Goal: Information Seeking & Learning: Learn about a topic

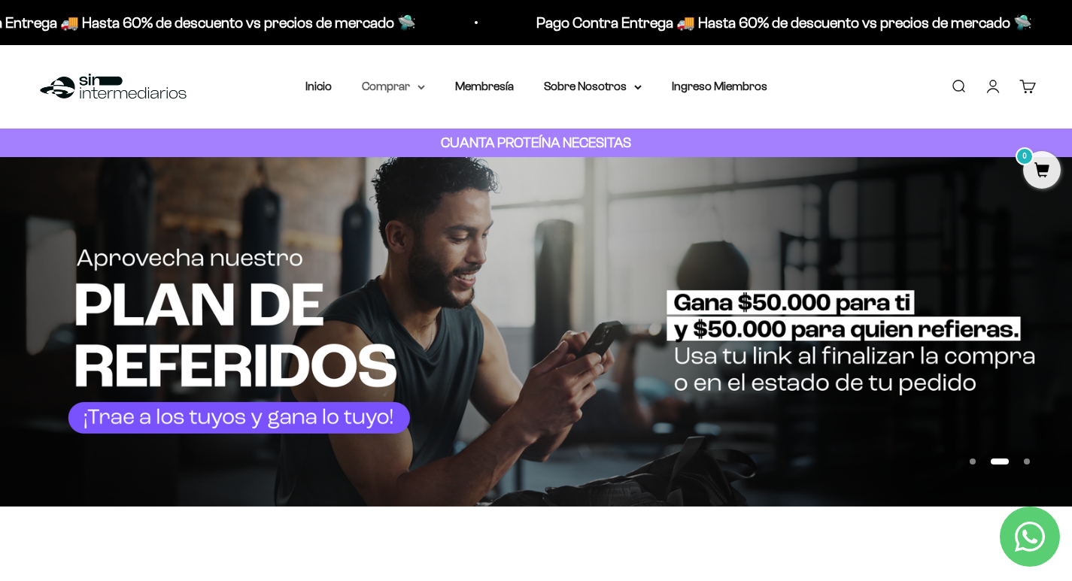
click at [420, 86] on icon at bounding box center [421, 87] width 6 height 3
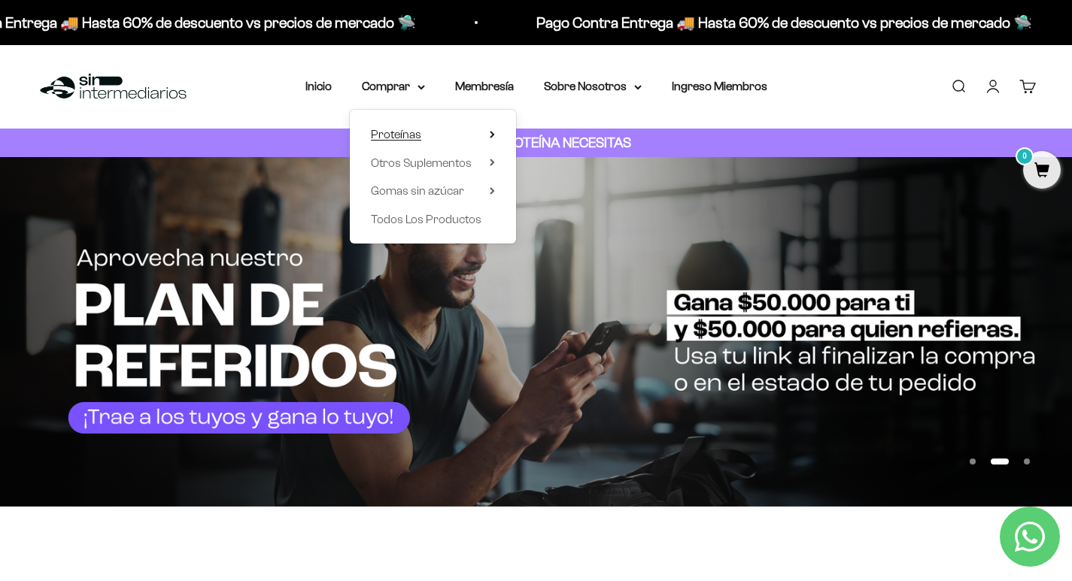
click at [413, 135] on span "Proteínas" at bounding box center [396, 134] width 50 height 13
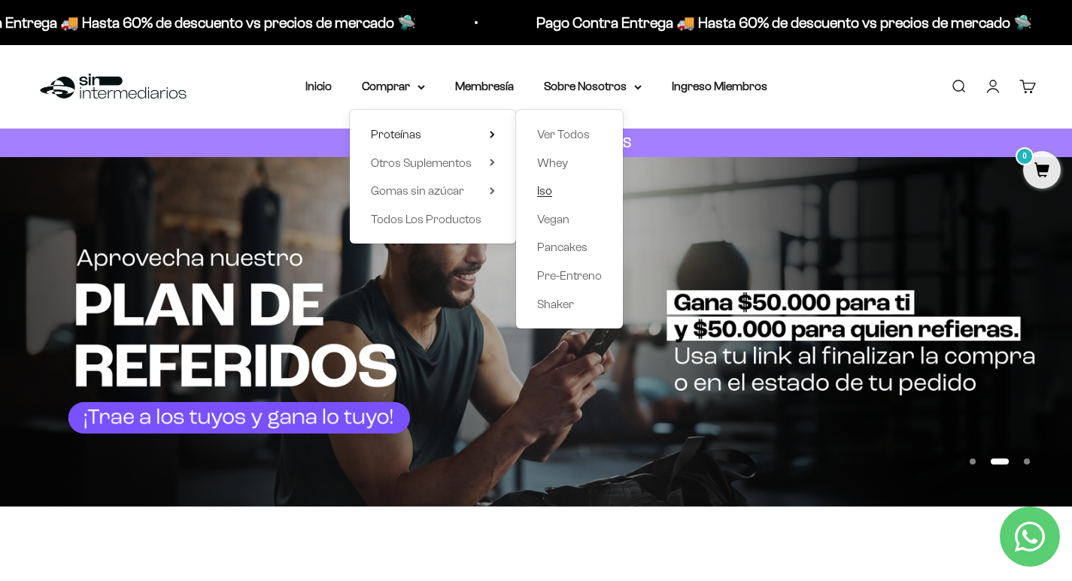
click at [538, 187] on span "Iso" at bounding box center [544, 190] width 15 height 13
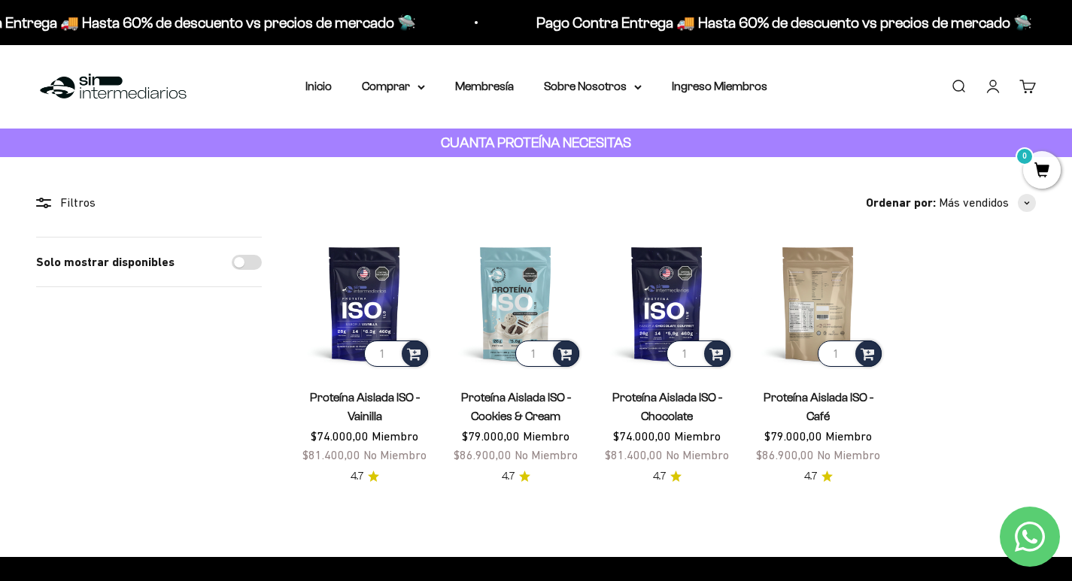
click at [781, 268] on img at bounding box center [817, 303] width 133 height 133
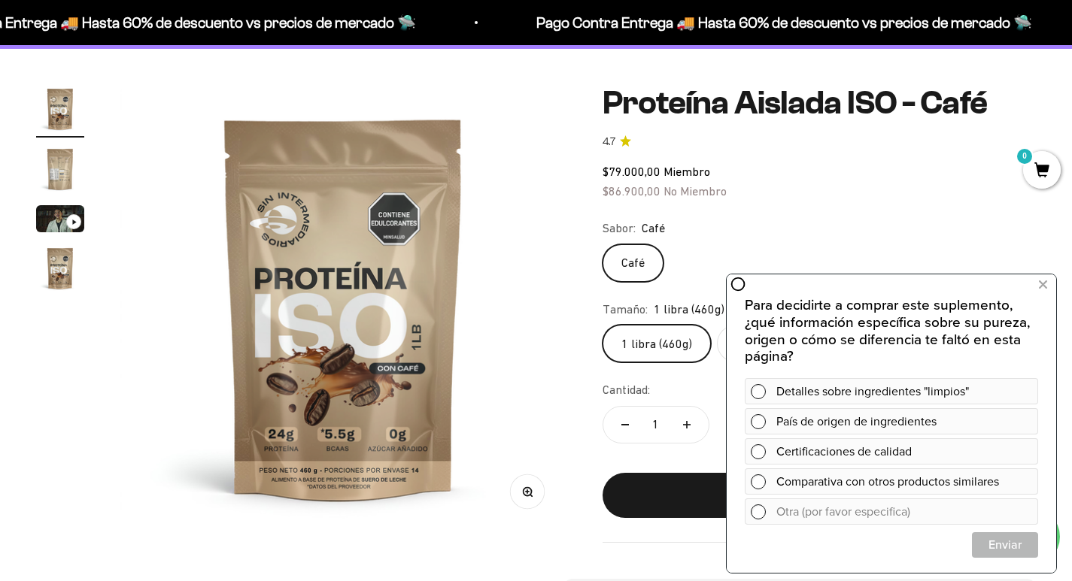
scroll to position [75, 0]
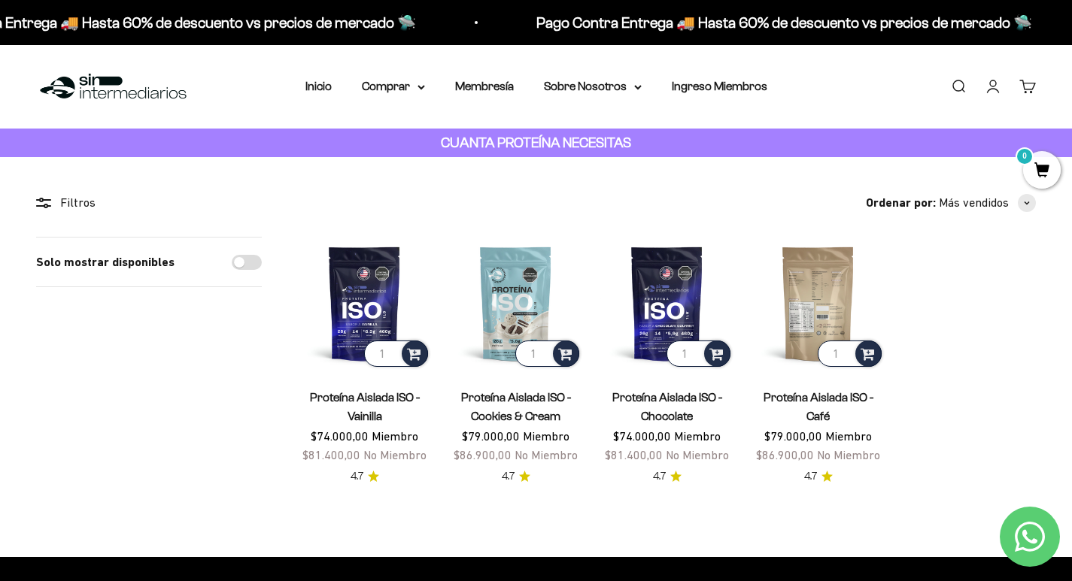
click at [823, 271] on img at bounding box center [817, 303] width 133 height 133
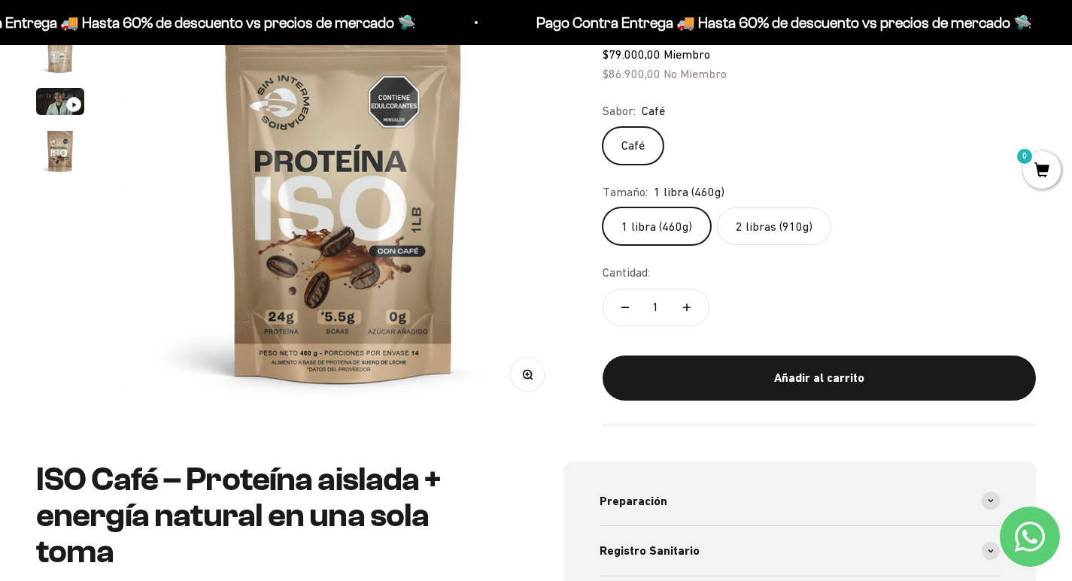
click at [766, 229] on label "2 libras (910g)" at bounding box center [774, 227] width 114 height 38
click at [602, 208] on input "2 libras (910g)" at bounding box center [602, 207] width 1 height 1
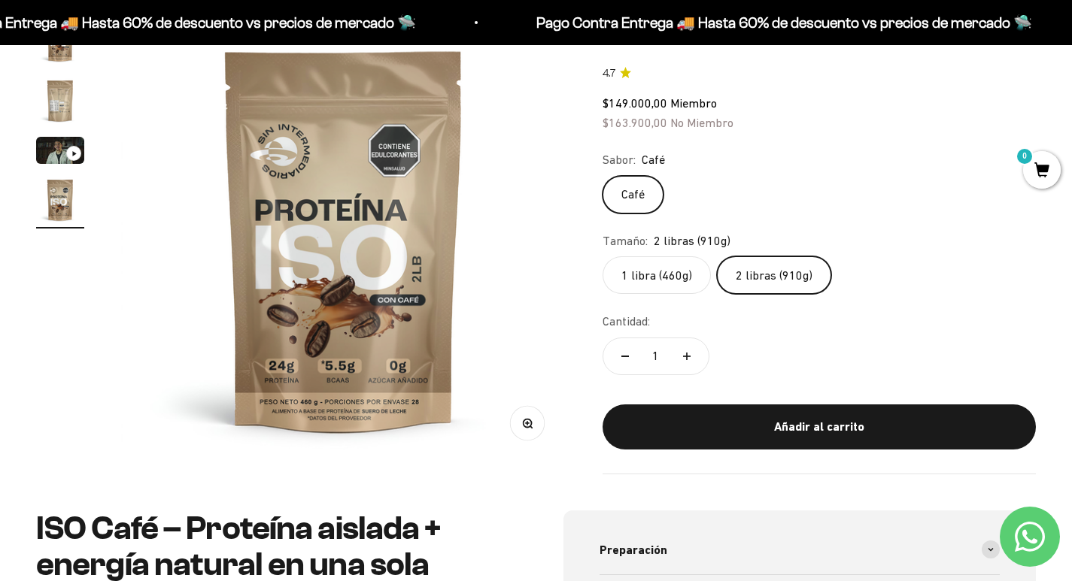
scroll to position [150, 0]
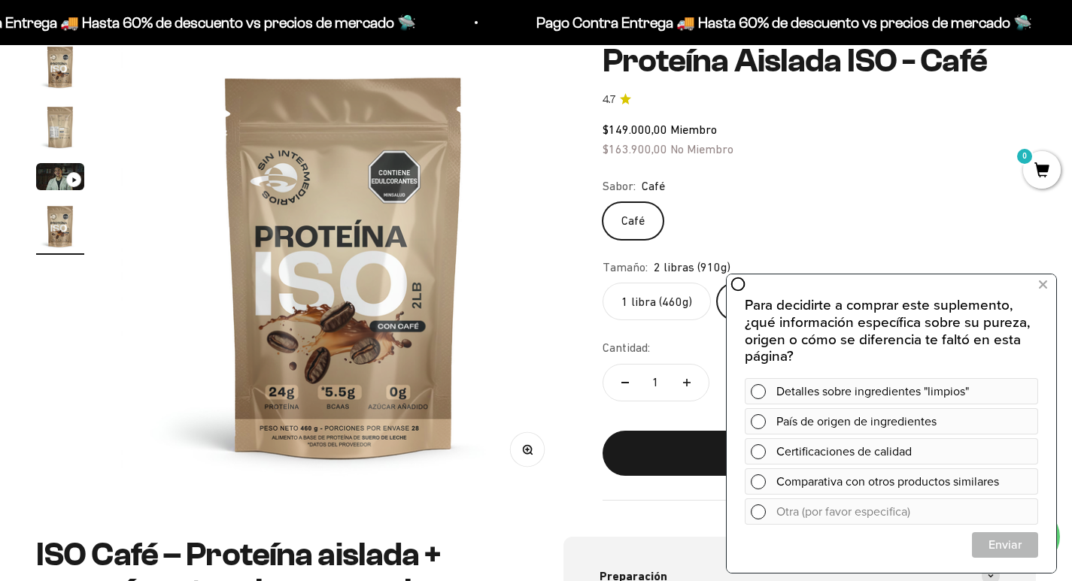
click at [63, 129] on img "Ir al artículo 2" at bounding box center [60, 127] width 48 height 48
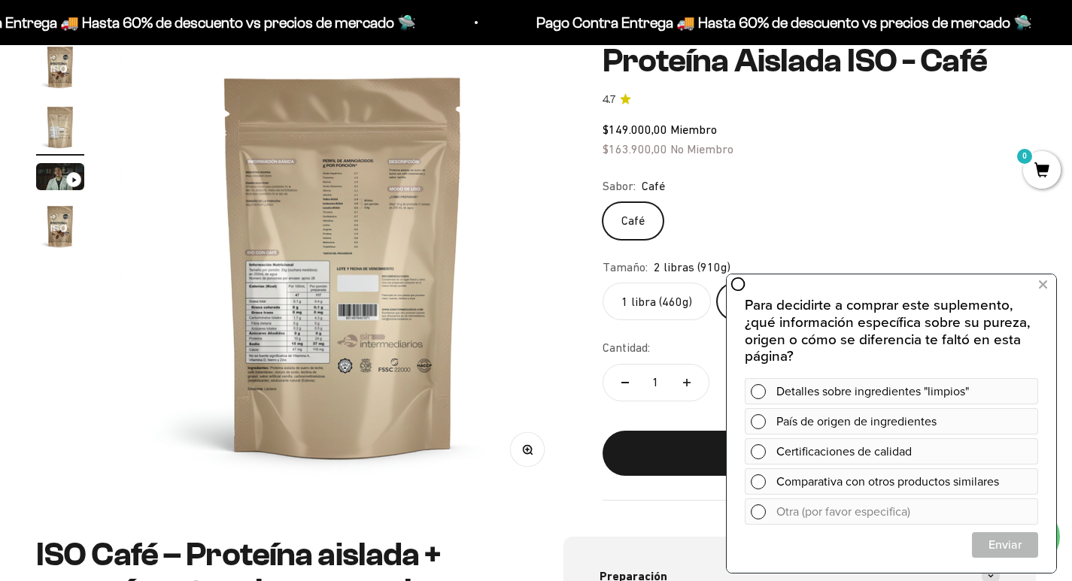
click at [338, 208] on img at bounding box center [343, 266] width 446 height 446
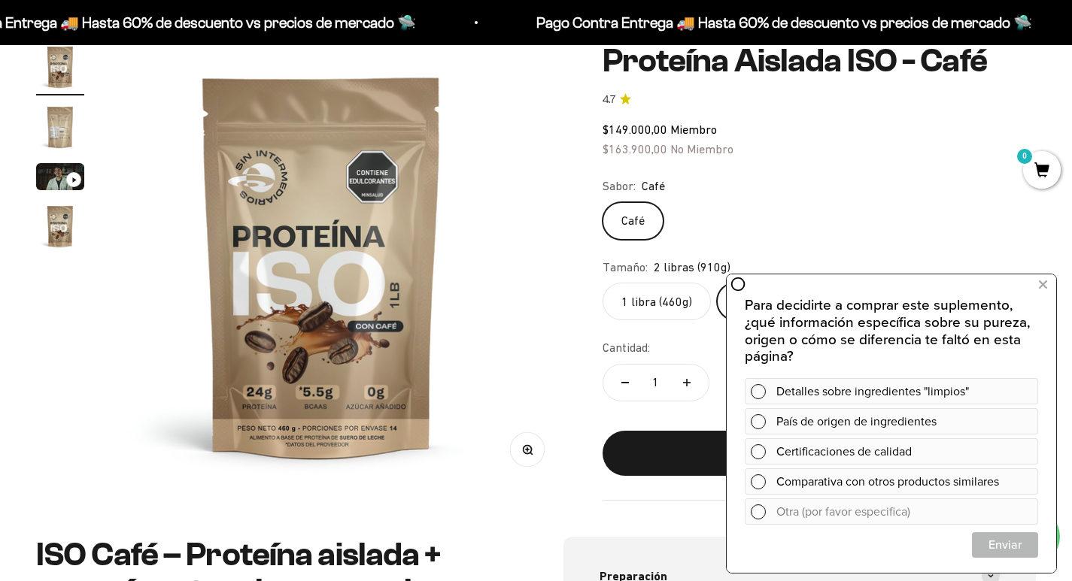
scroll to position [0, 0]
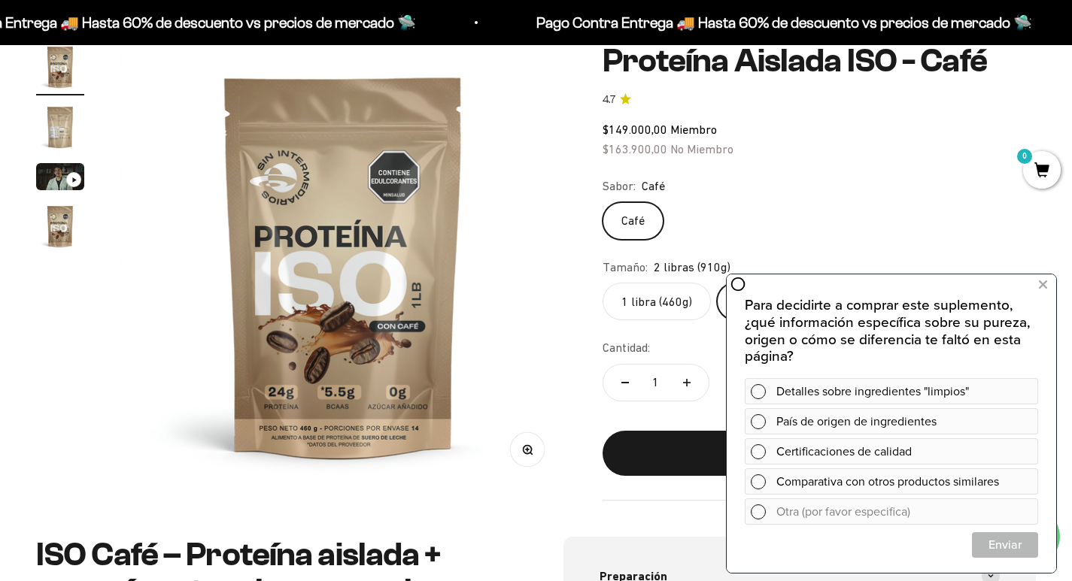
click at [54, 121] on img "Ir al artículo 2" at bounding box center [60, 127] width 48 height 48
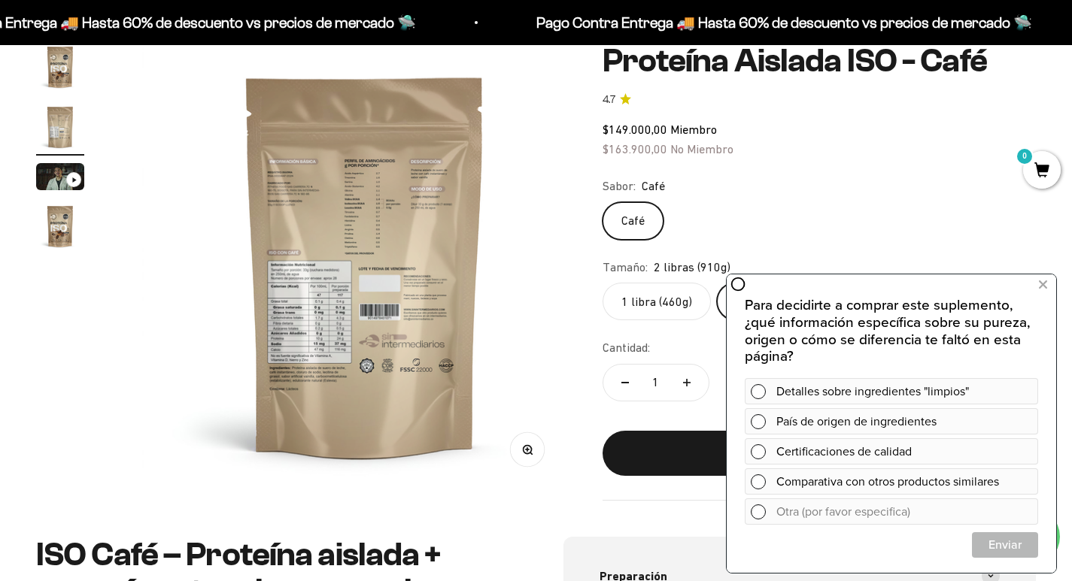
scroll to position [0, 464]
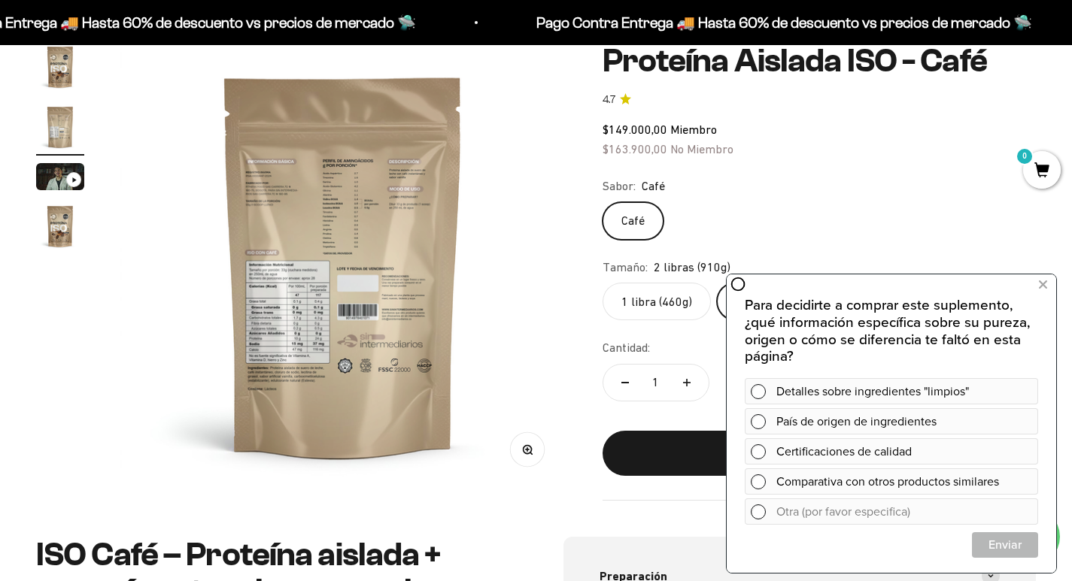
click at [525, 447] on icon "button" at bounding box center [527, 449] width 11 height 11
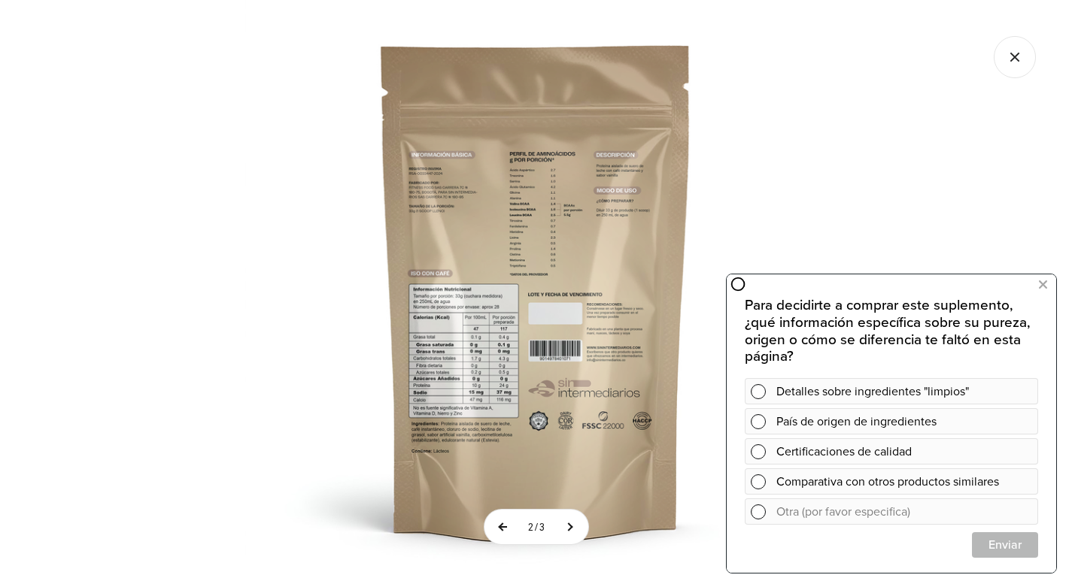
click at [507, 527] on button at bounding box center [503, 527] width 38 height 35
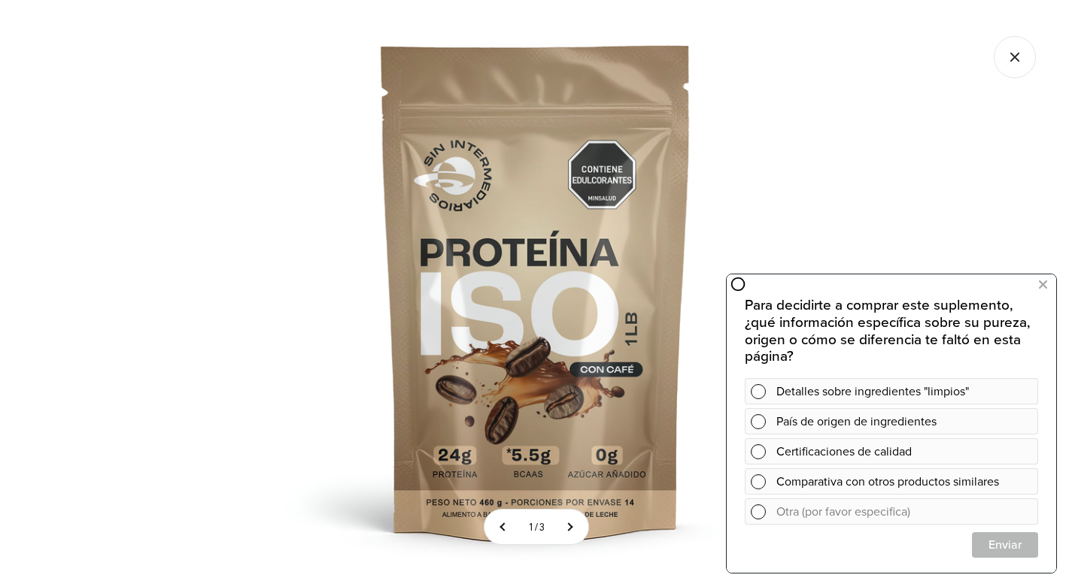
click at [1015, 60] on icon "Cerrar galería" at bounding box center [1014, 57] width 42 height 42
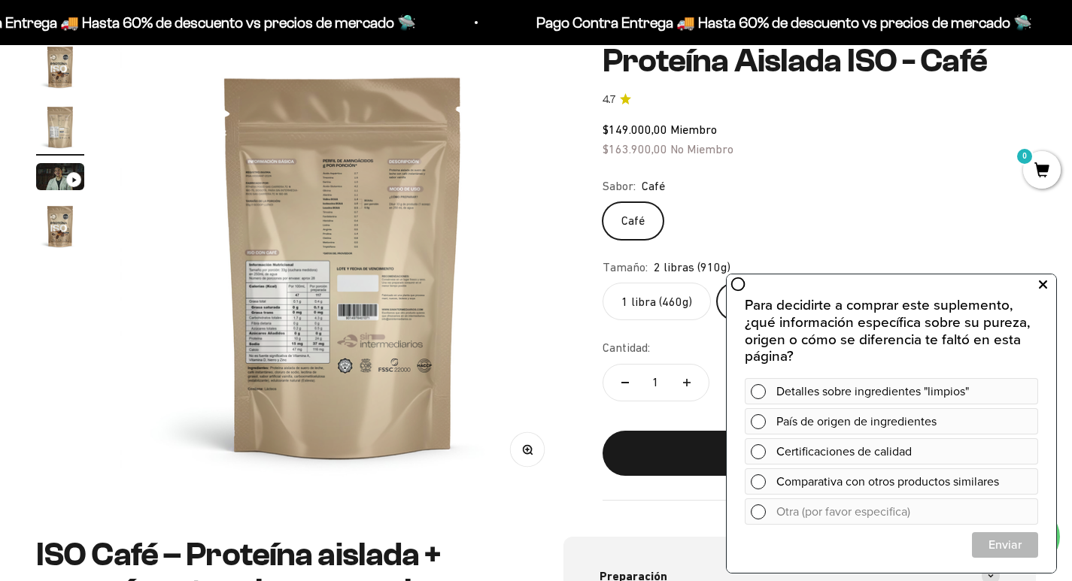
drag, startPoint x: 1028, startPoint y: 293, endPoint x: 1041, endPoint y: 292, distance: 12.8
click at [1030, 293] on div "Para decidirte a comprar este suplemento, ¿qué información específica sobre su …" at bounding box center [890, 422] width 329 height 299
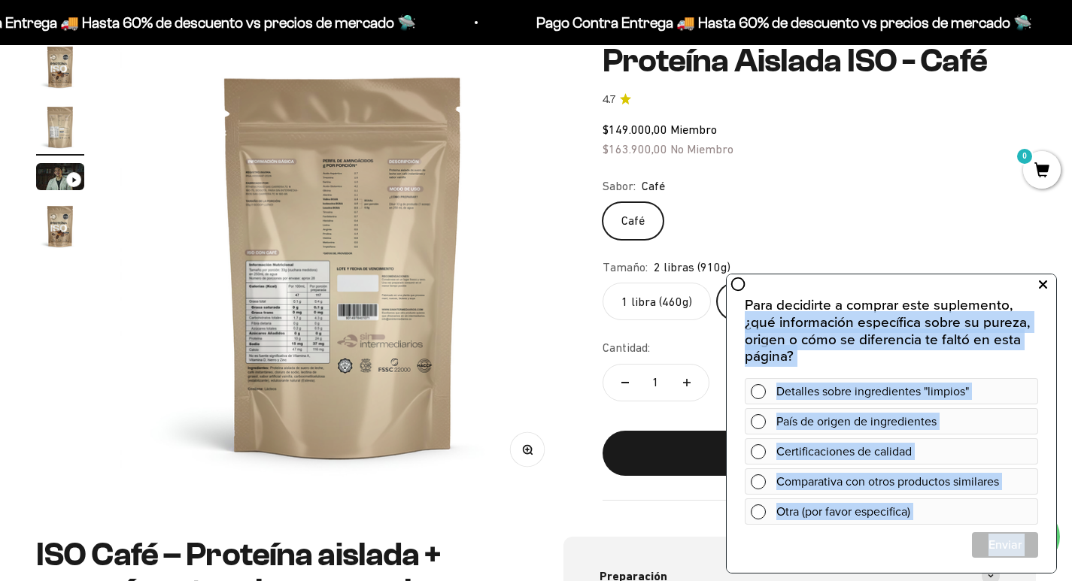
click at [1041, 287] on icon at bounding box center [1043, 285] width 8 height 20
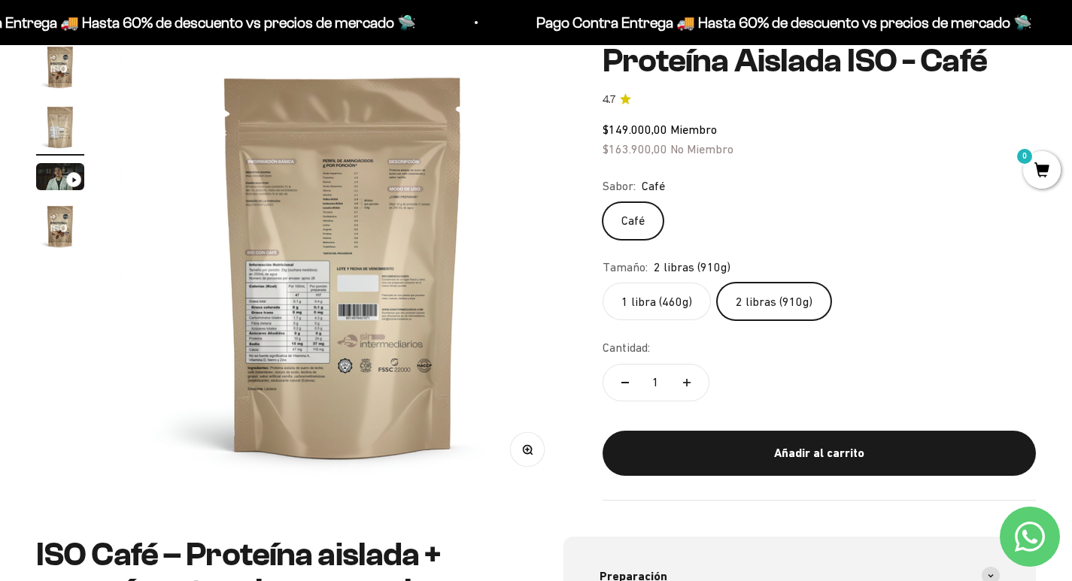
click at [745, 296] on label "2 libras (910g)" at bounding box center [774, 302] width 114 height 38
click at [602, 283] on input "2 libras (910g)" at bounding box center [602, 282] width 1 height 1
click at [650, 300] on label "1 libra (460g)" at bounding box center [656, 302] width 108 height 38
click at [602, 283] on input "1 libra (460g)" at bounding box center [602, 282] width 1 height 1
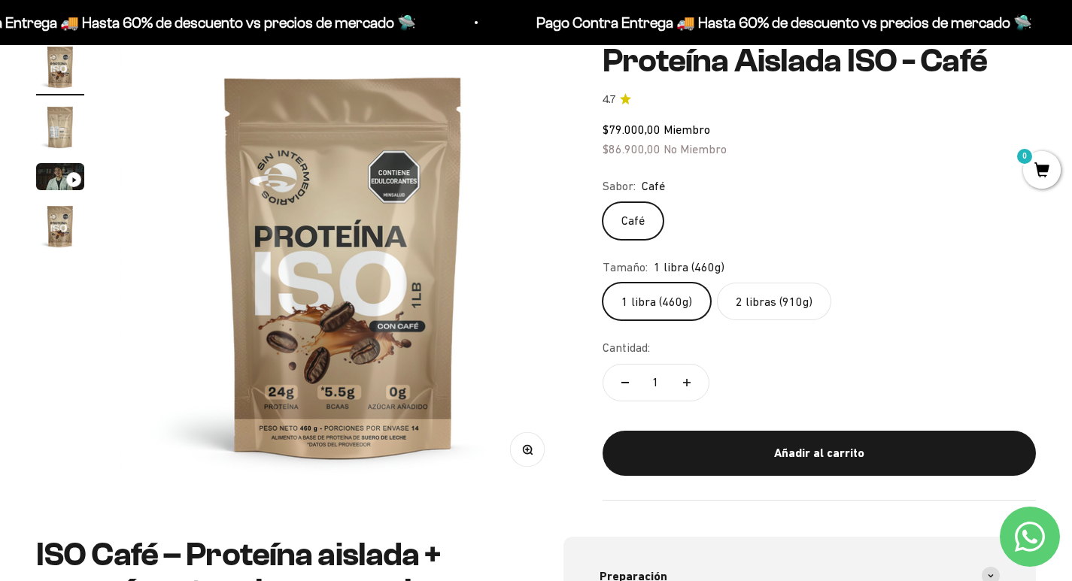
click at [784, 295] on label "2 libras (910g)" at bounding box center [774, 302] width 114 height 38
click at [602, 283] on input "2 libras (910g)" at bounding box center [602, 282] width 1 height 1
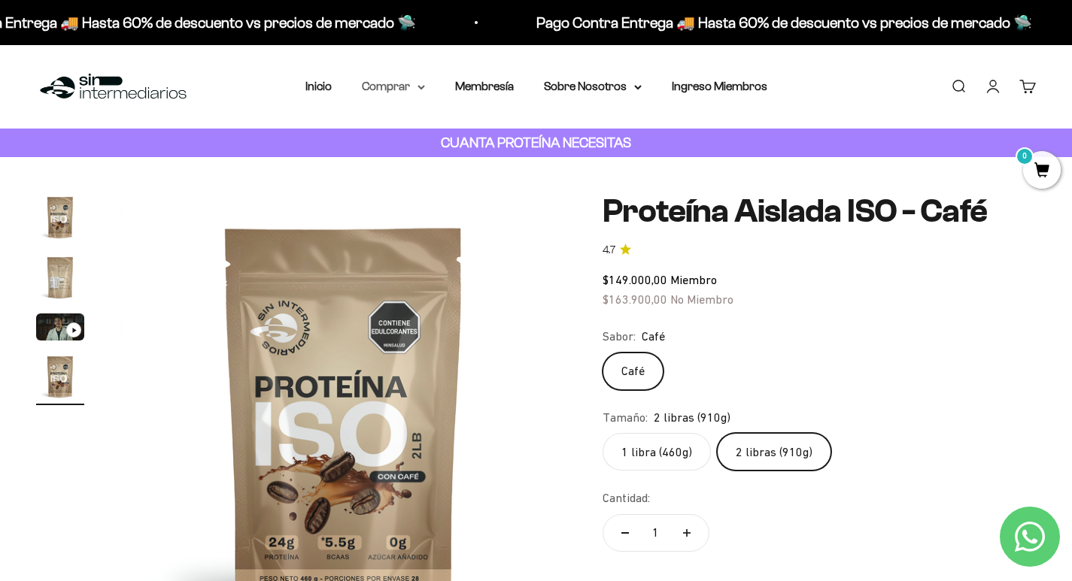
click at [397, 84] on summary "Comprar" at bounding box center [393, 87] width 63 height 20
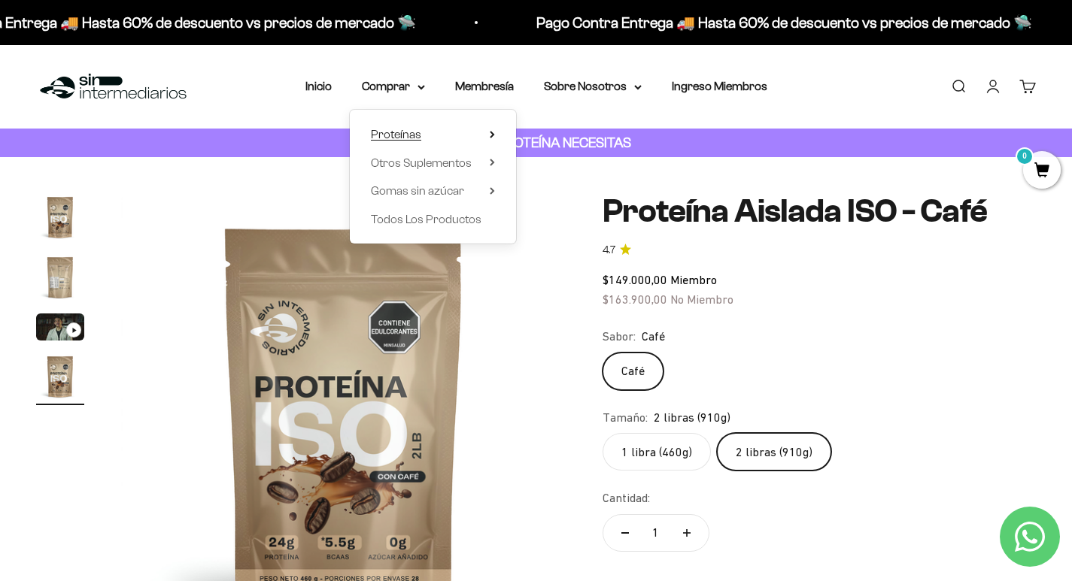
click at [405, 134] on span "Proteínas" at bounding box center [396, 134] width 50 height 13
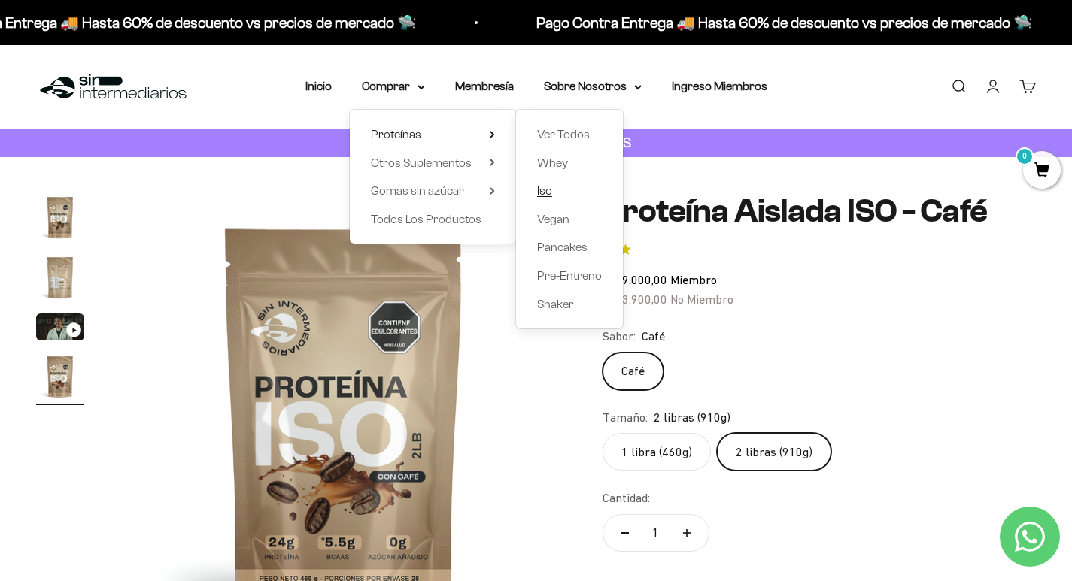
click at [542, 190] on span "Iso" at bounding box center [544, 190] width 15 height 13
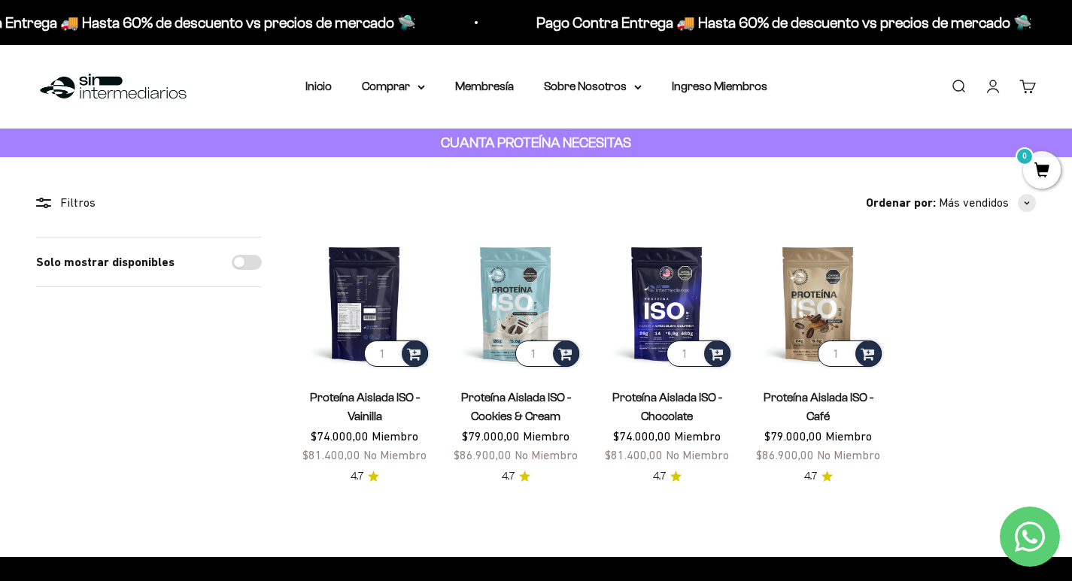
click at [368, 320] on img at bounding box center [364, 303] width 133 height 133
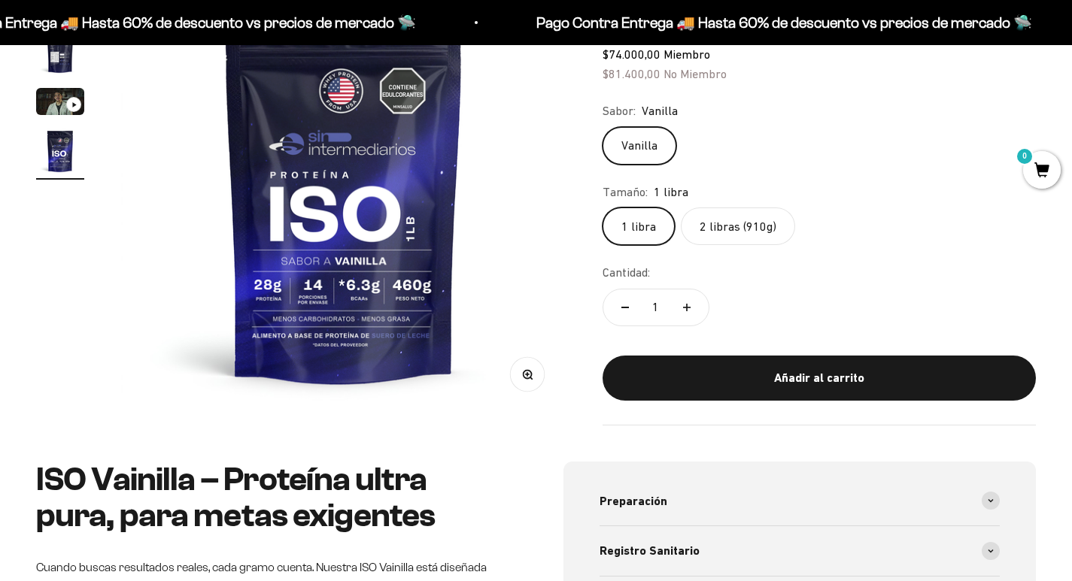
click at [732, 237] on label "2 libras (910g)" at bounding box center [738, 227] width 114 height 38
click at [602, 208] on input "2 libras (910g)" at bounding box center [602, 207] width 1 height 1
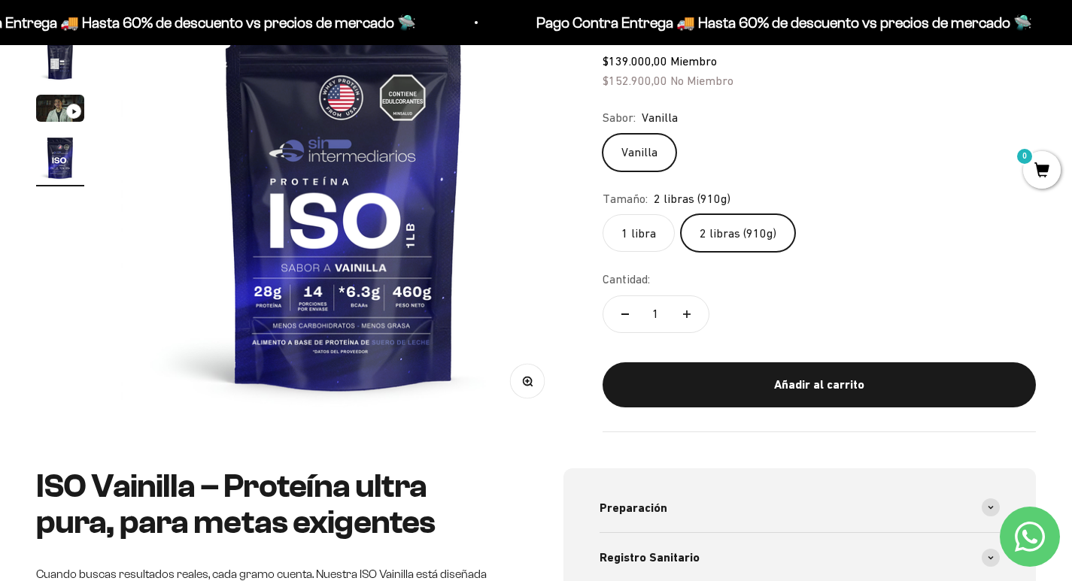
scroll to position [75, 0]
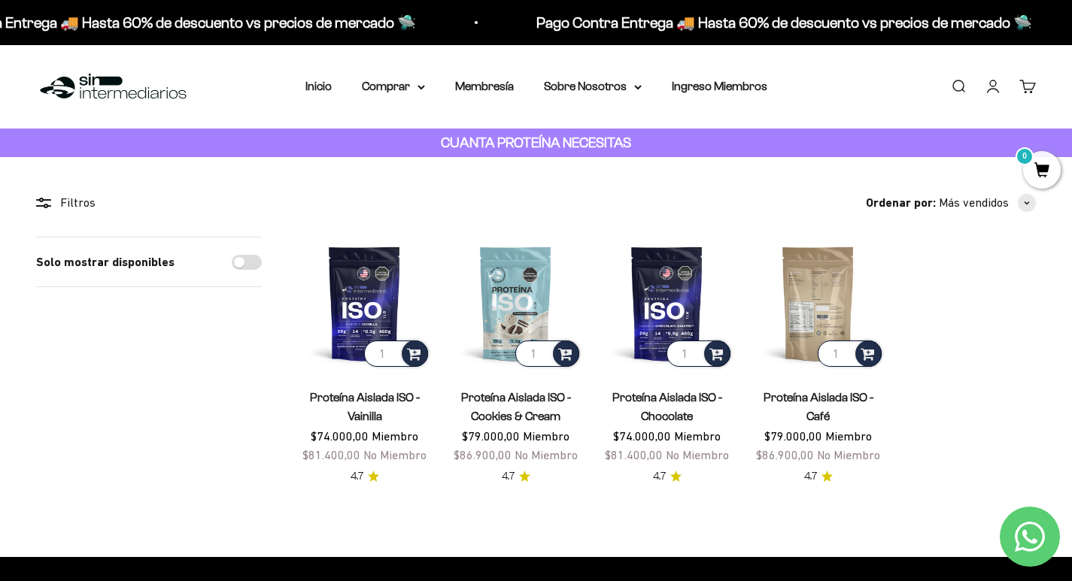
click at [831, 287] on img at bounding box center [817, 303] width 133 height 133
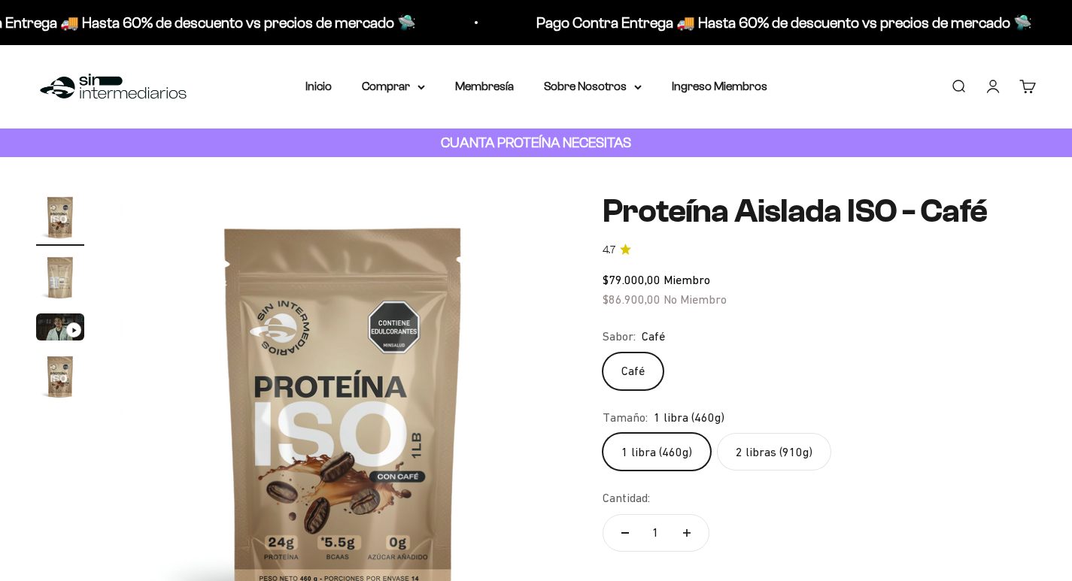
click at [56, 279] on img "Ir al artículo 2" at bounding box center [60, 277] width 48 height 48
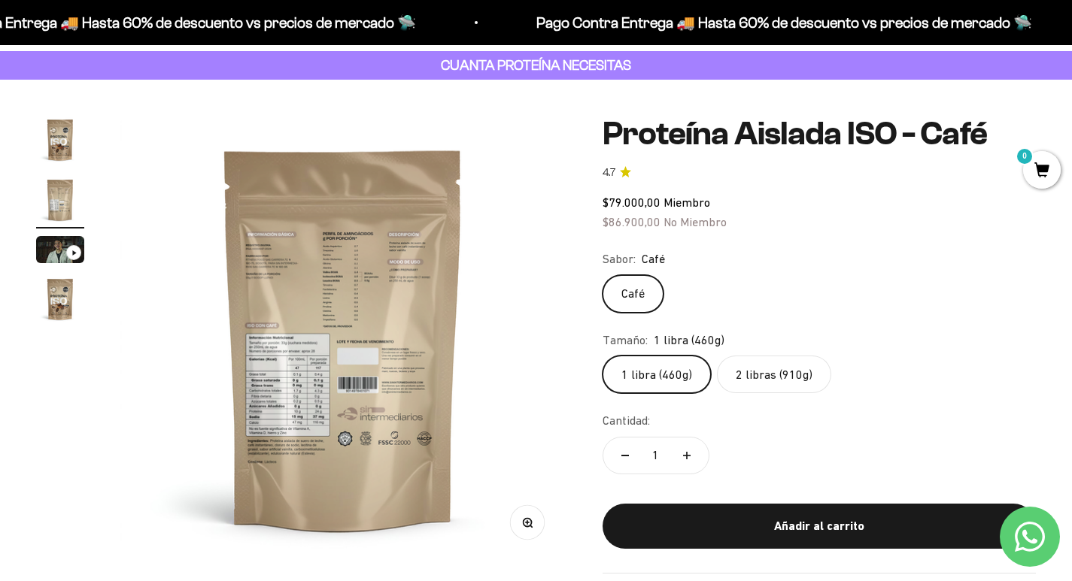
scroll to position [150, 0]
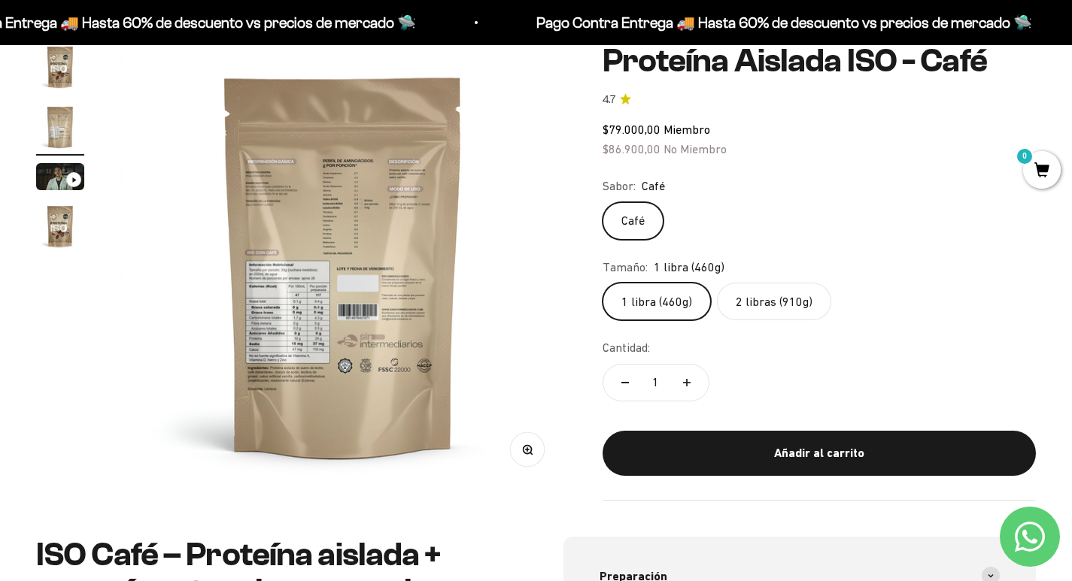
click at [339, 295] on img at bounding box center [343, 266] width 446 height 446
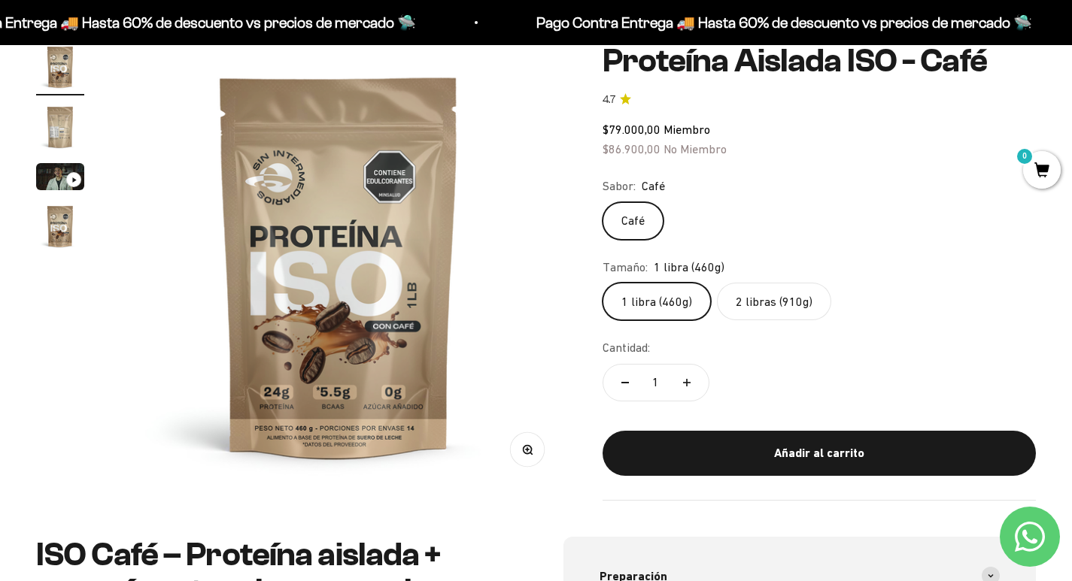
scroll to position [0, 0]
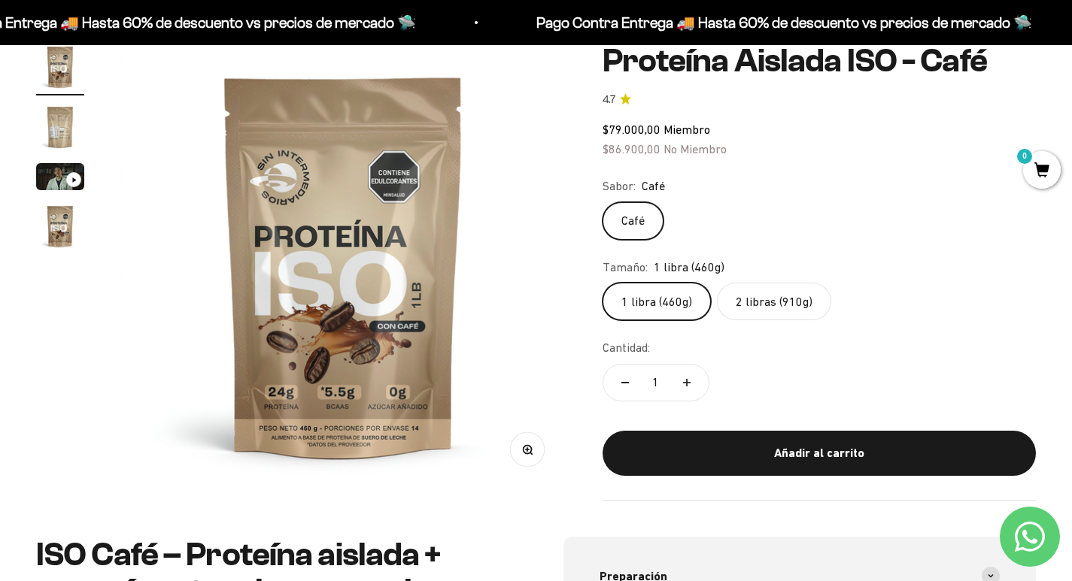
click at [373, 283] on img at bounding box center [343, 266] width 446 height 446
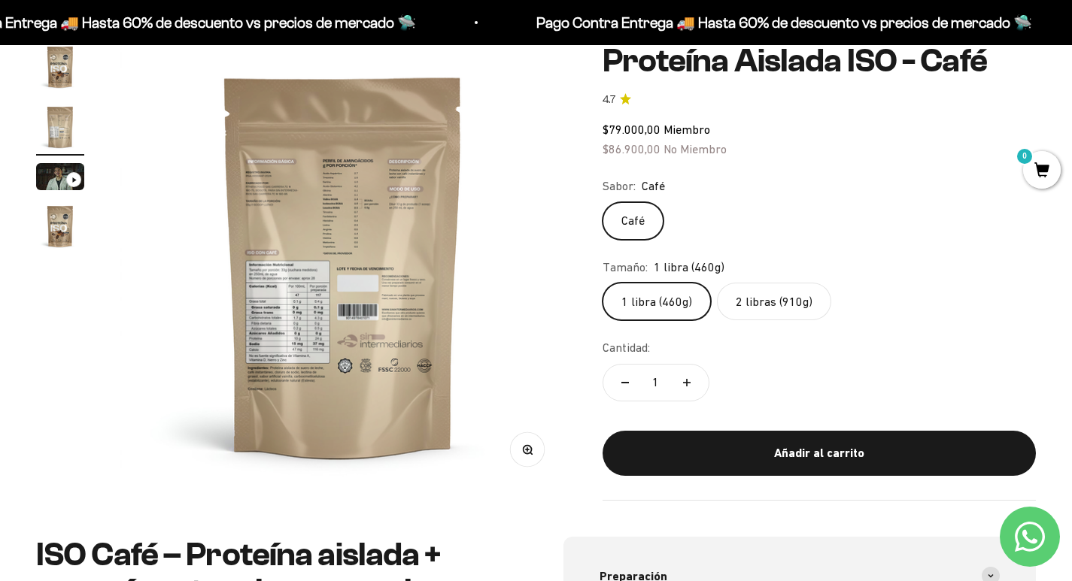
click at [396, 190] on img at bounding box center [343, 266] width 446 height 446
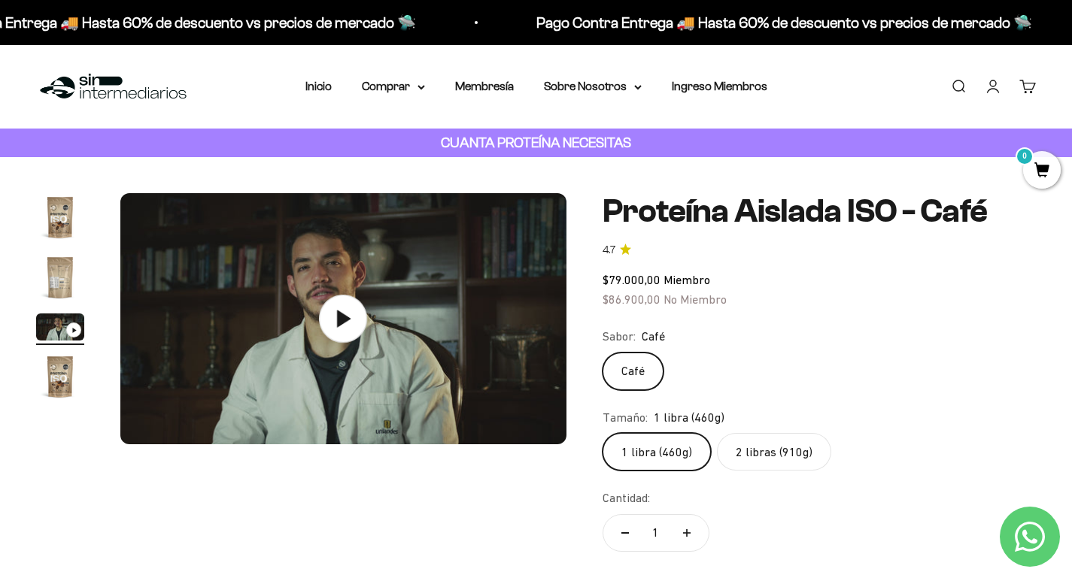
click at [55, 265] on img "Ir al artículo 2" at bounding box center [60, 277] width 48 height 48
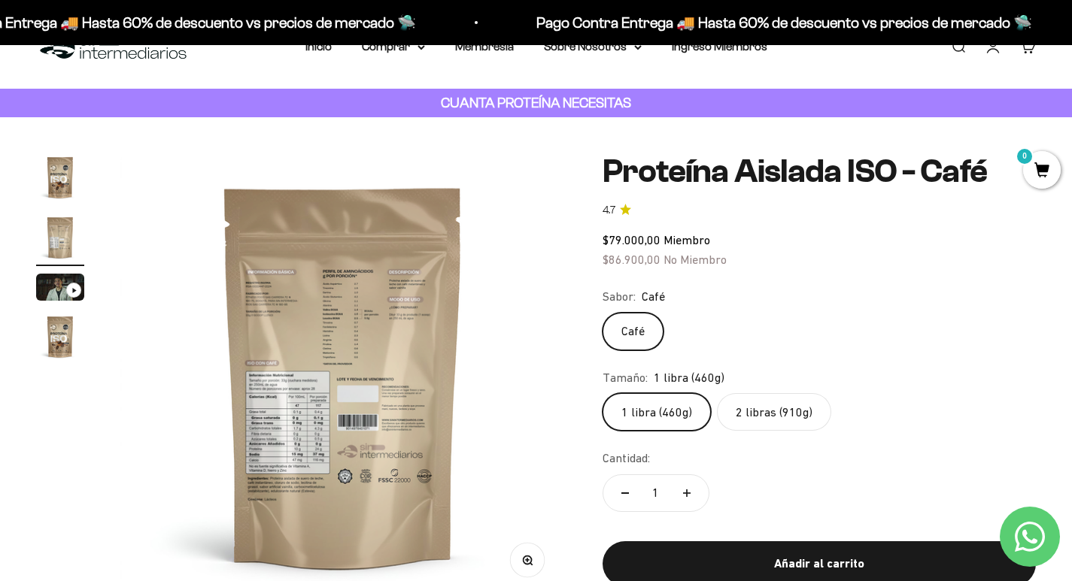
scroll to position [75, 0]
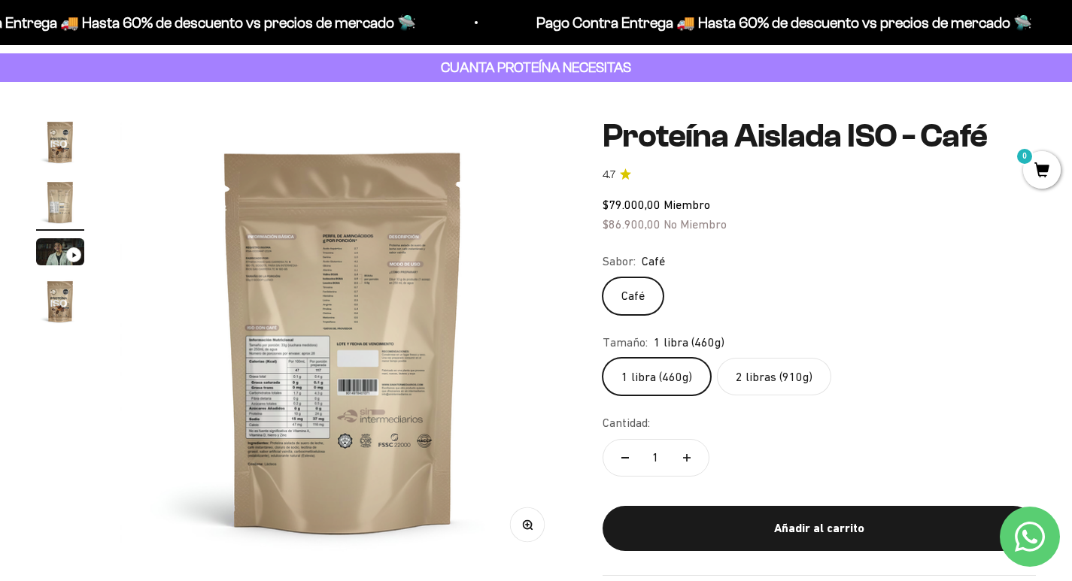
click at [530, 526] on circle "button" at bounding box center [527, 524] width 8 height 8
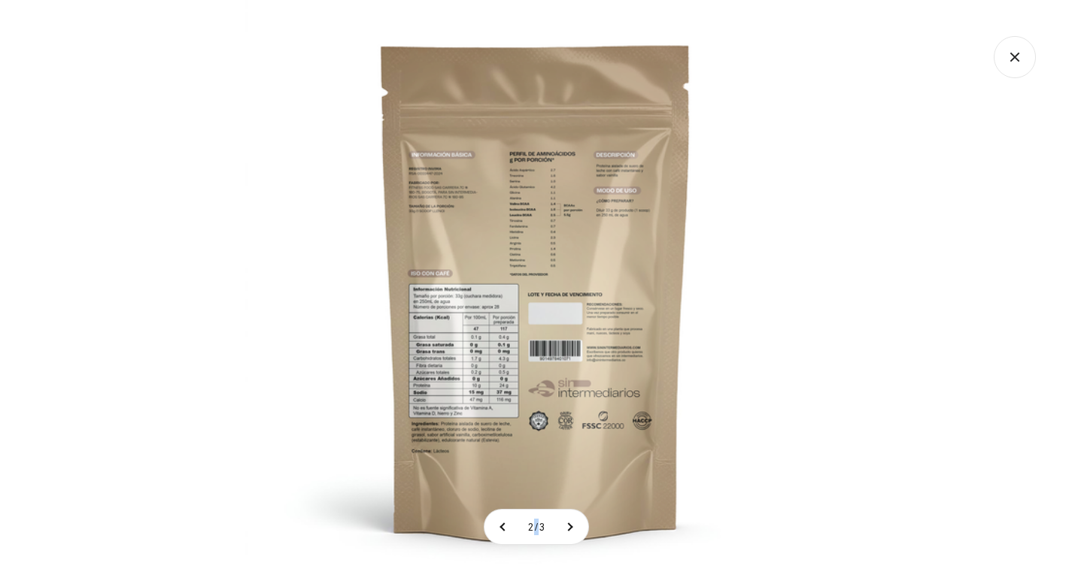
click at [530, 526] on span "2" at bounding box center [531, 527] width 6 height 12
click at [444, 318] on img at bounding box center [535, 290] width 581 height 581
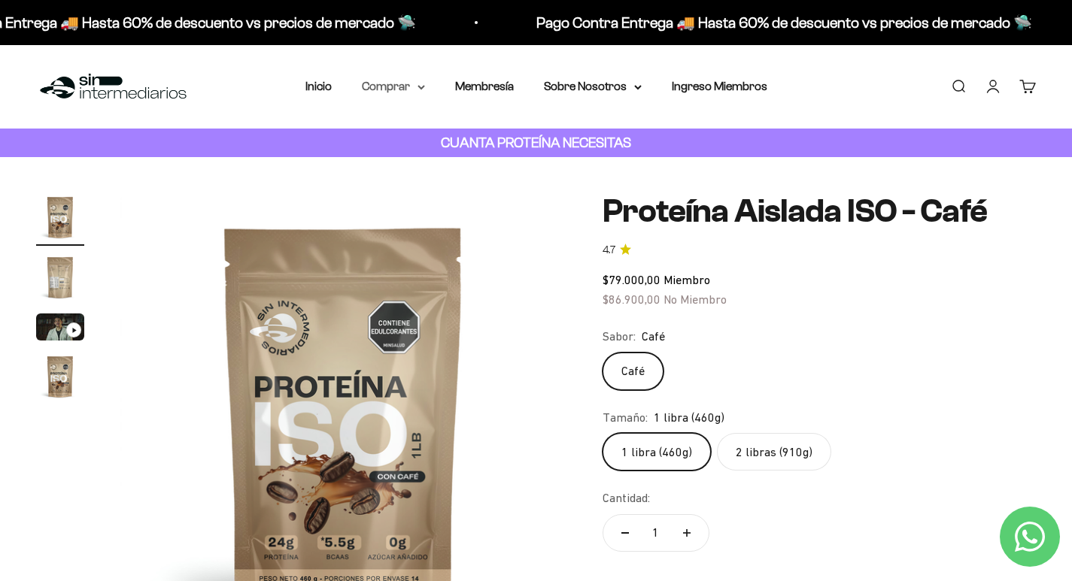
click at [383, 96] on summary "Comprar" at bounding box center [393, 87] width 63 height 20
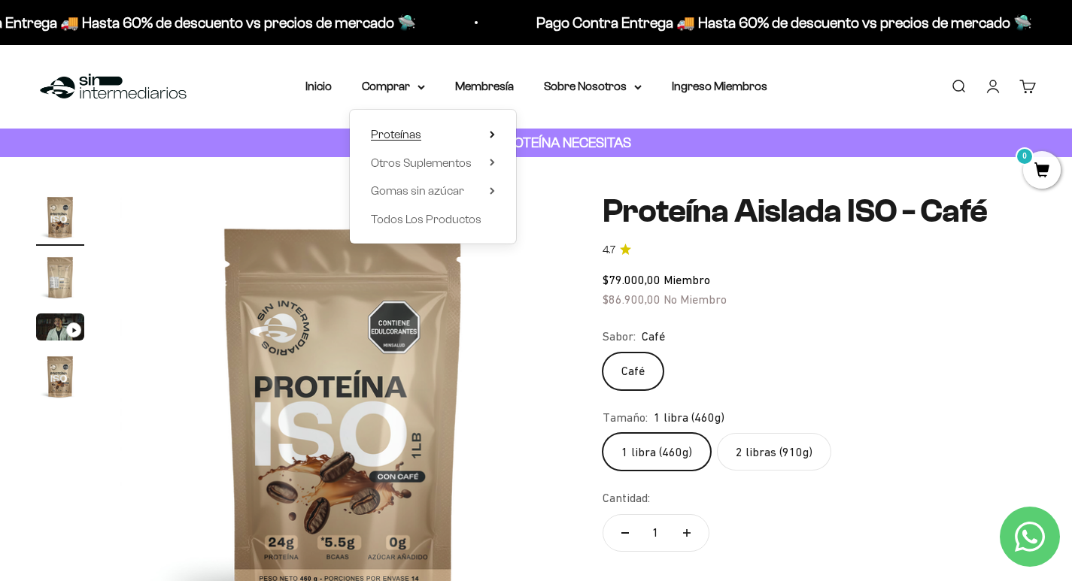
click at [399, 138] on span "Proteínas" at bounding box center [396, 134] width 50 height 13
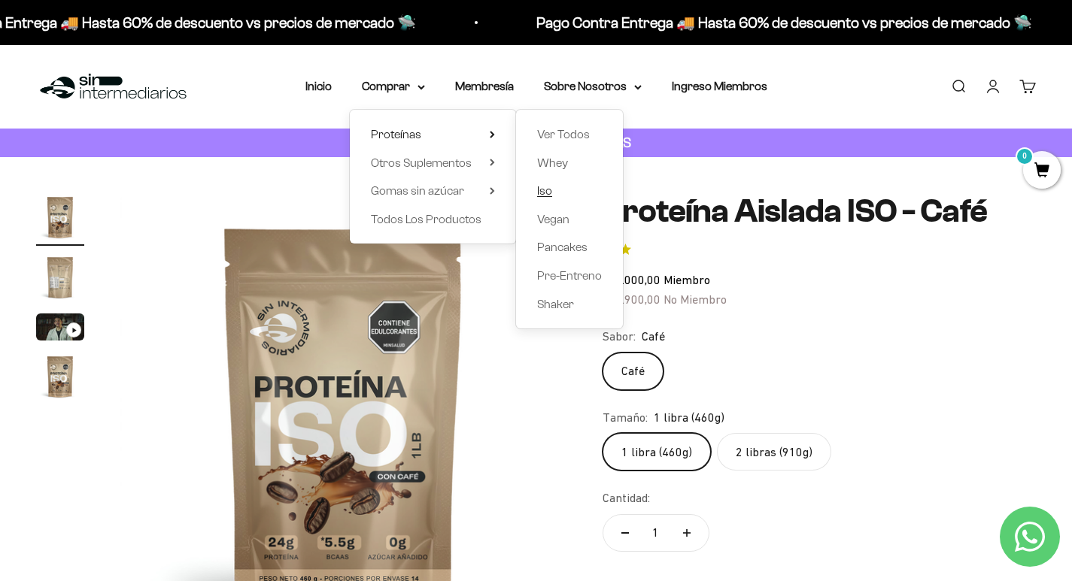
click at [549, 190] on span "Iso" at bounding box center [544, 190] width 15 height 13
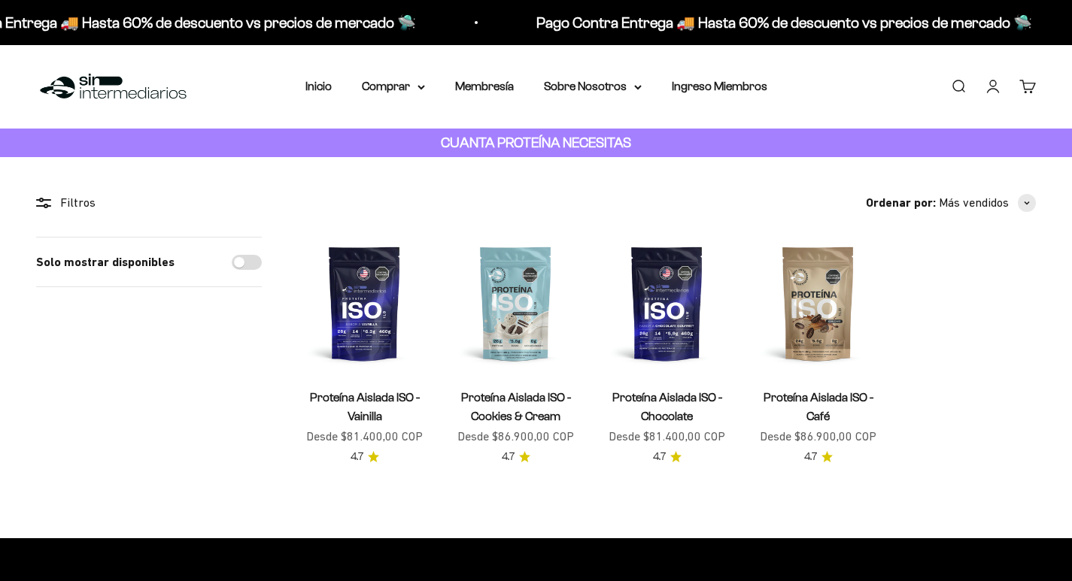
scroll to position [75, 0]
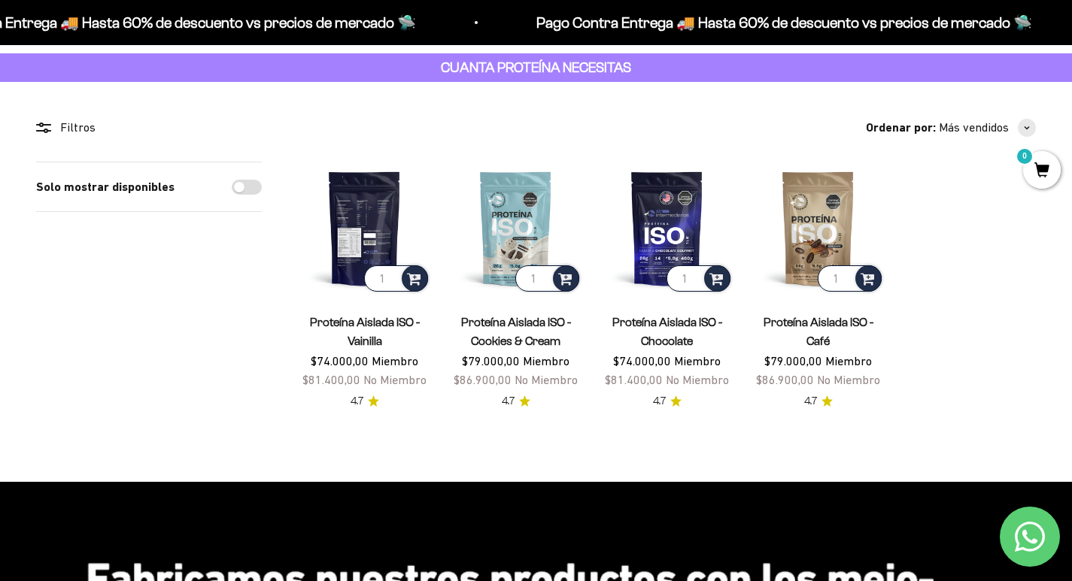
click at [394, 223] on img at bounding box center [364, 228] width 133 height 133
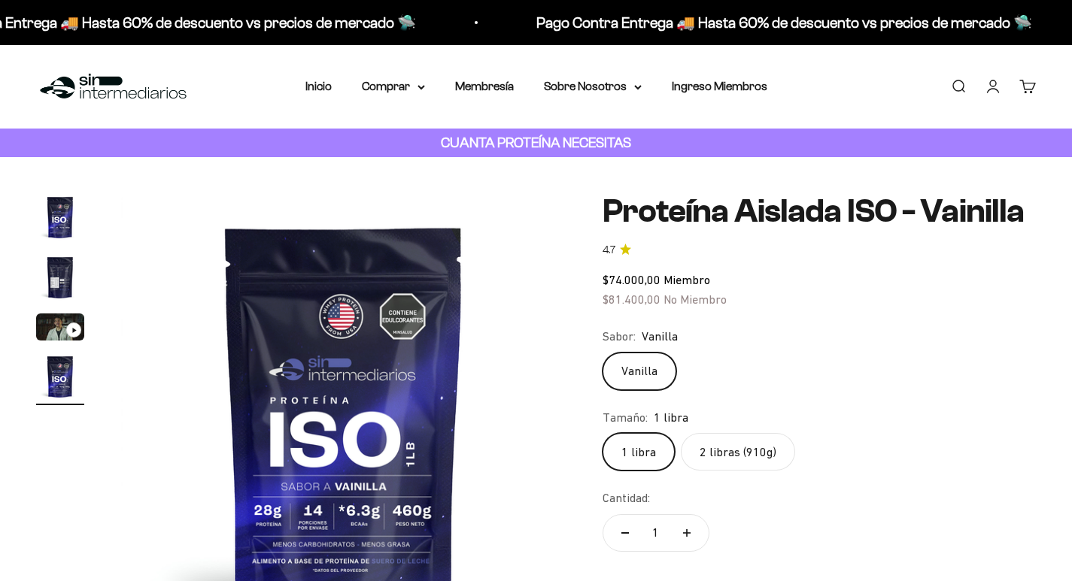
click at [61, 276] on img "Ir al artículo 2" at bounding box center [60, 277] width 48 height 48
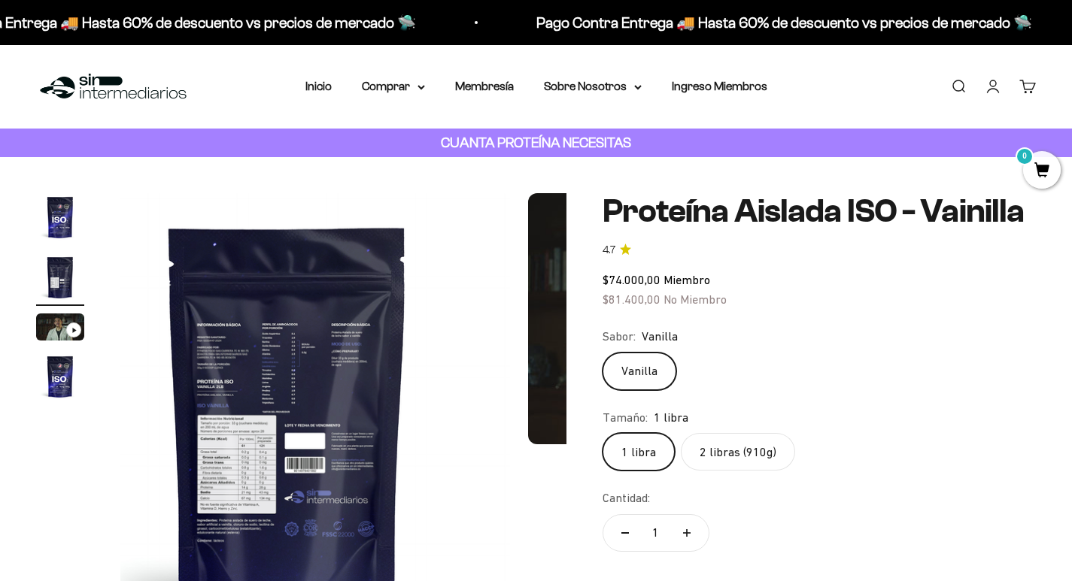
scroll to position [0, 464]
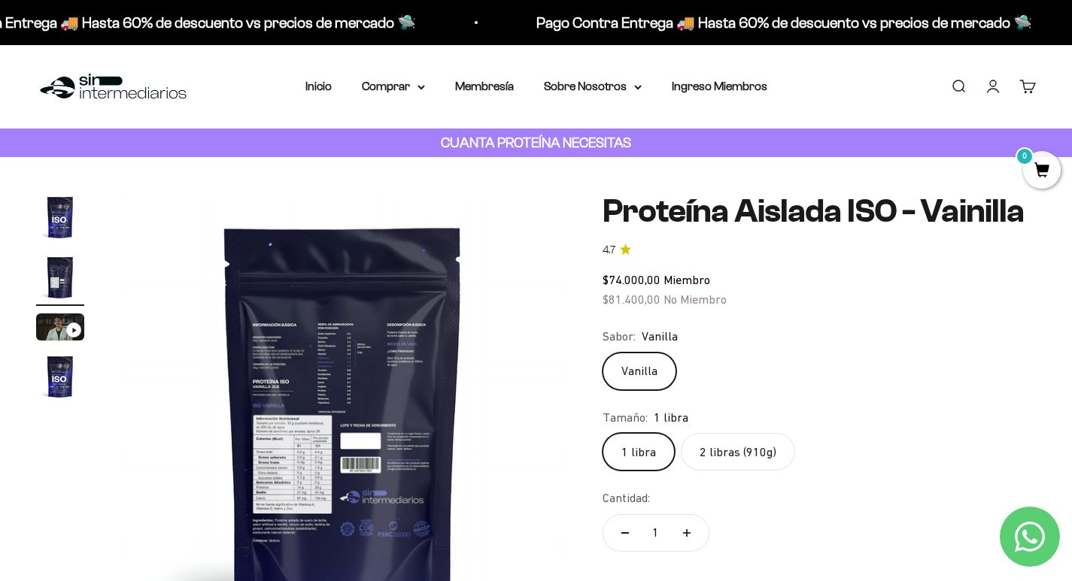
click at [299, 420] on img at bounding box center [343, 416] width 446 height 446
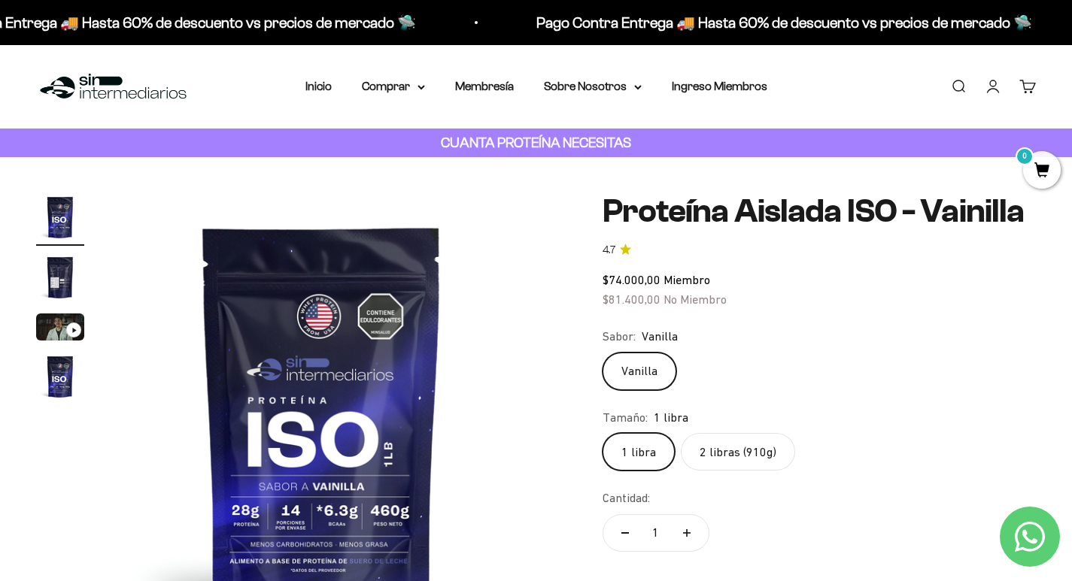
scroll to position [0, 0]
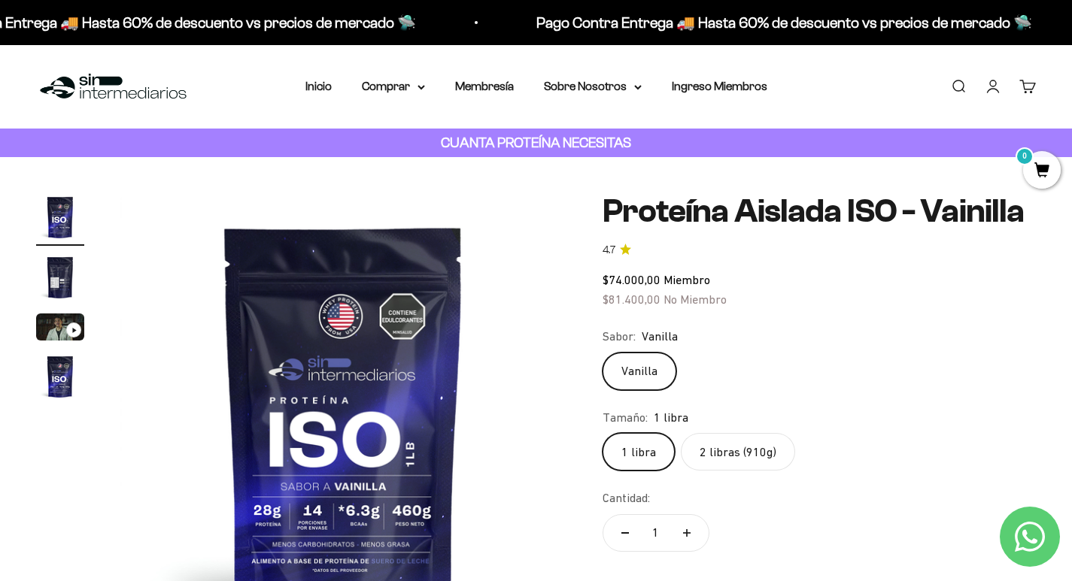
click at [514, 403] on img at bounding box center [343, 416] width 446 height 446
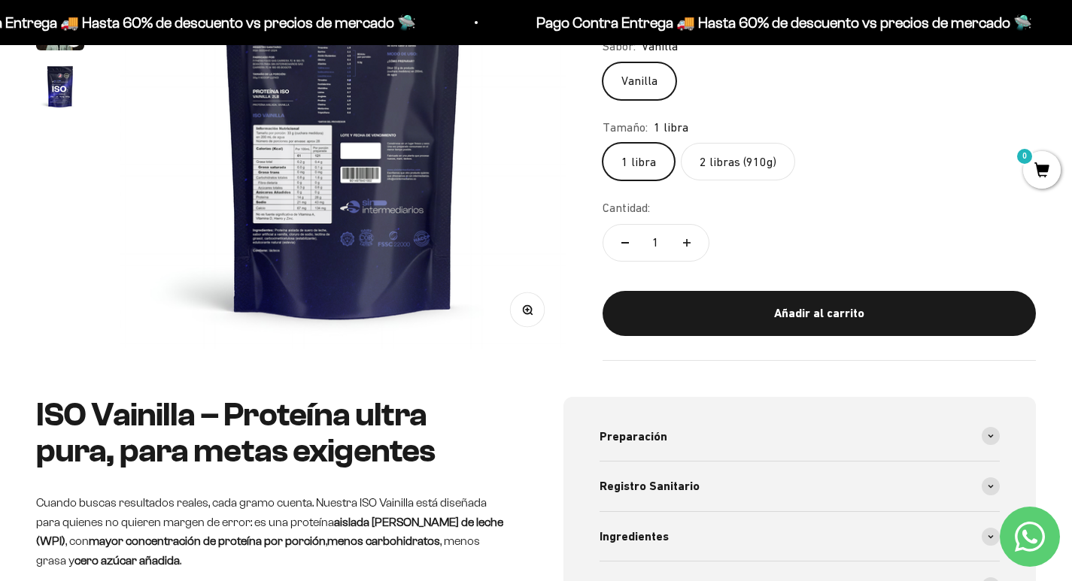
scroll to position [301, 0]
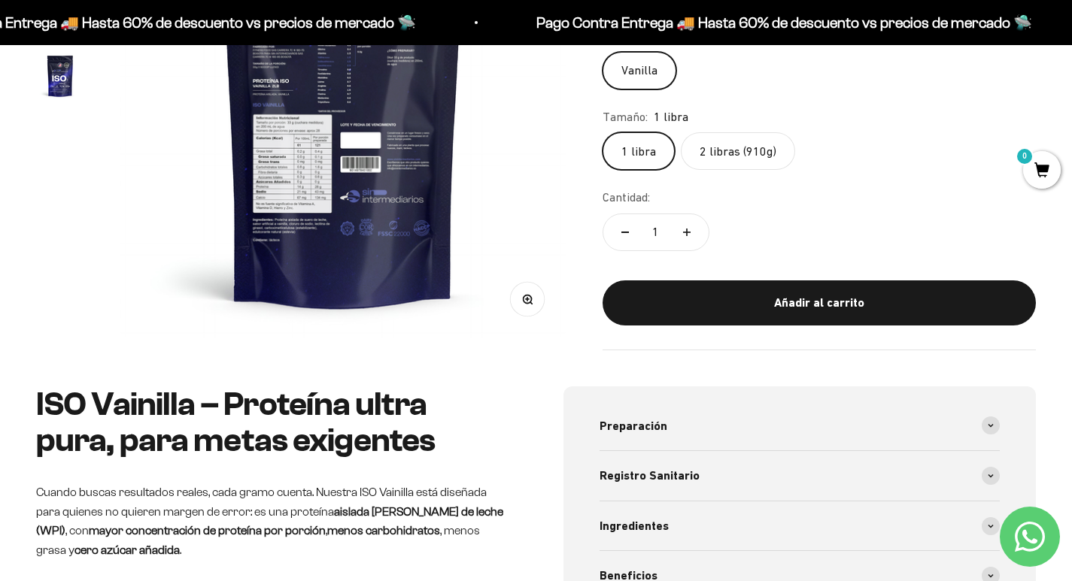
click at [526, 302] on circle "button" at bounding box center [527, 299] width 8 height 8
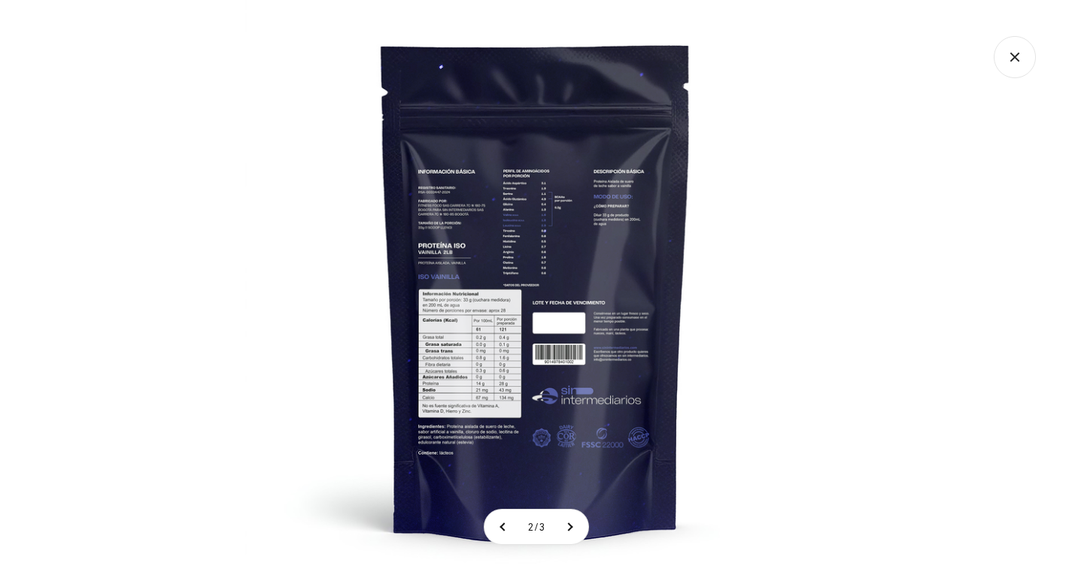
click at [487, 375] on img at bounding box center [535, 290] width 581 height 581
